Goal: Complete application form

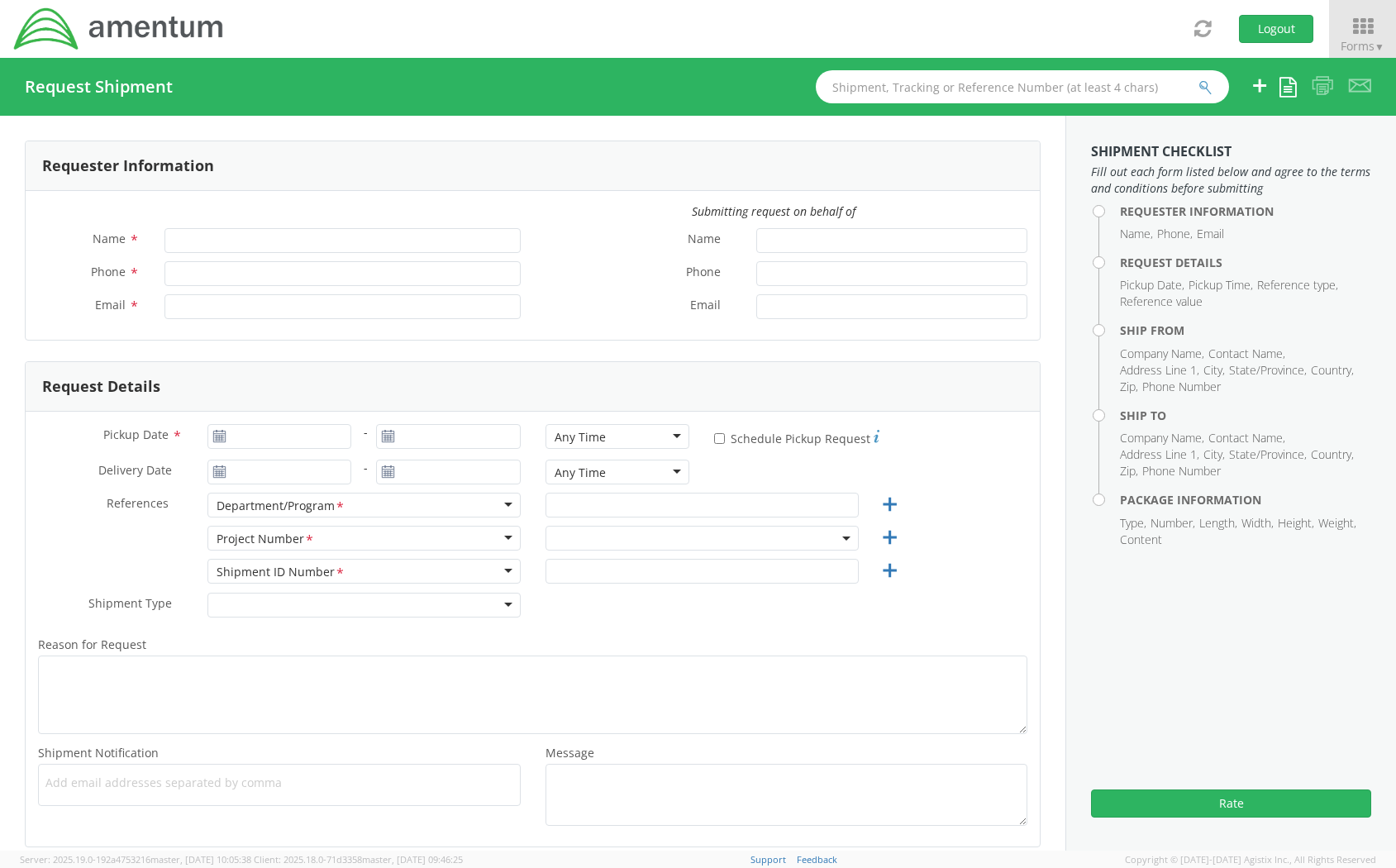
type input "[PERSON_NAME]"
type input "tanya.proctor@amentum.com"
select select "ADMN.100038.00000"
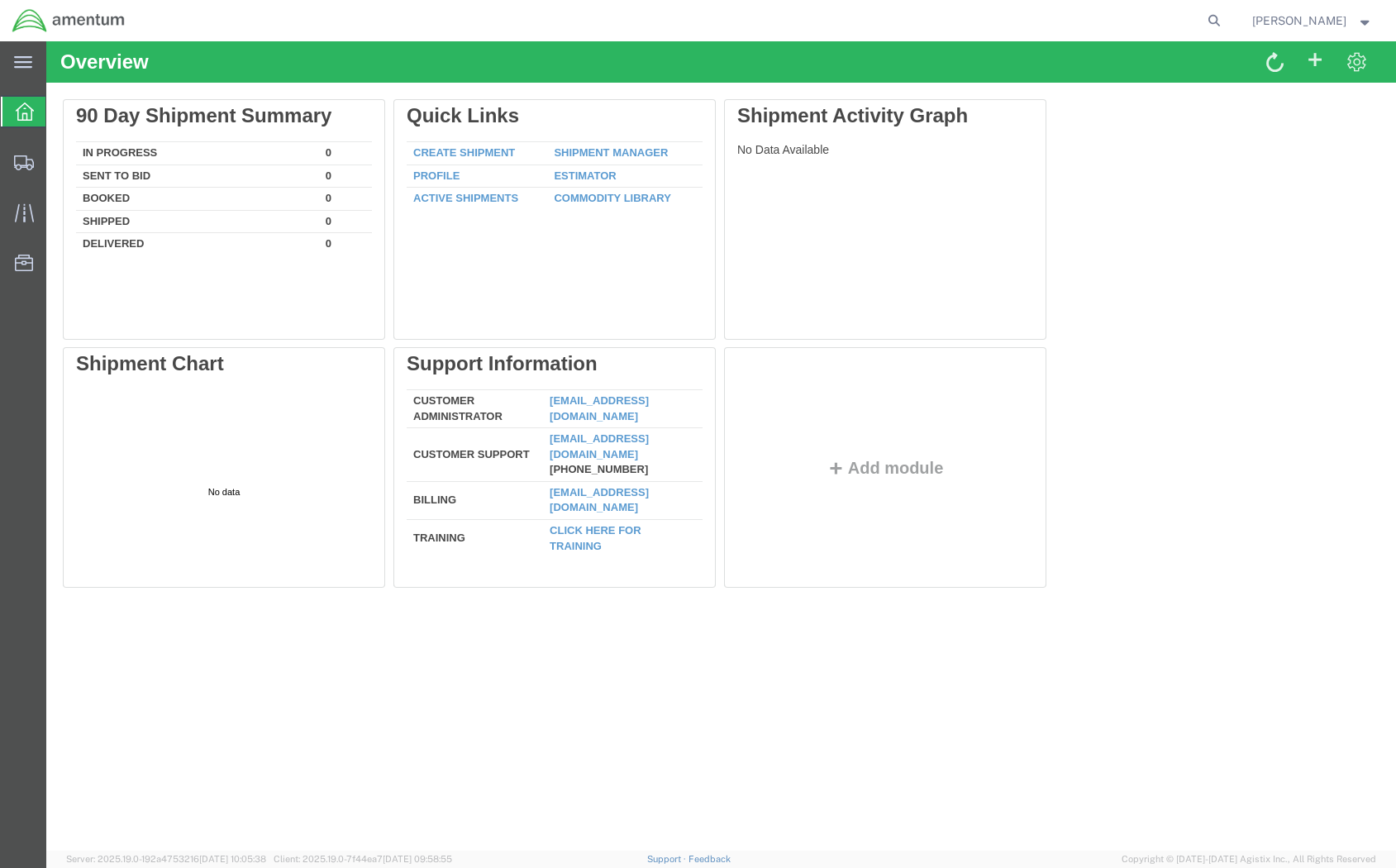
drag, startPoint x: 130, startPoint y: 41, endPoint x: 599, endPoint y: 797, distance: 889.7
click at [599, 797] on div "Overview Delete 90 Day Shipment Summary In Progress 0 Sent To Bid 0 Booked 0 Sh…" at bounding box center [722, 446] width 1350 height 809
